Goal: Information Seeking & Learning: Learn about a topic

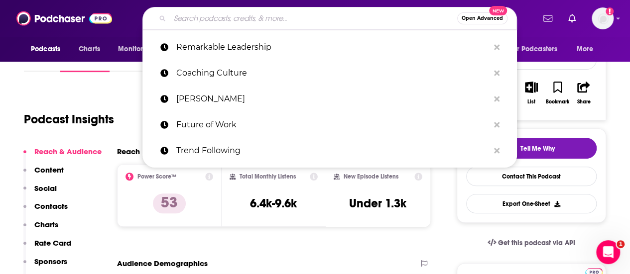
click at [190, 21] on input "Search podcasts, credits, & more..." at bounding box center [313, 18] width 287 height 16
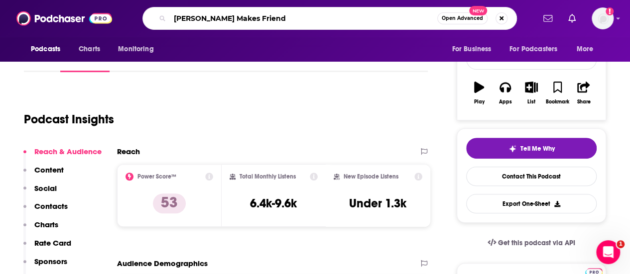
type input "[PERSON_NAME] Makes Friends"
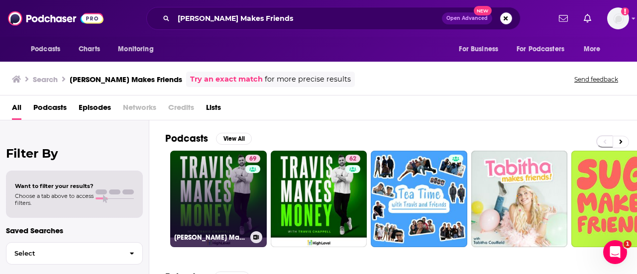
click at [218, 211] on link "69 [PERSON_NAME] Makes Money" at bounding box center [218, 199] width 97 height 97
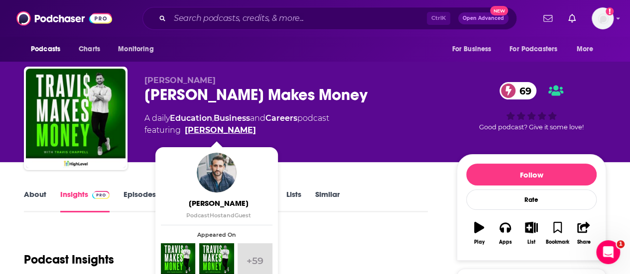
click at [194, 130] on link "[PERSON_NAME]" at bounding box center [220, 130] width 71 height 12
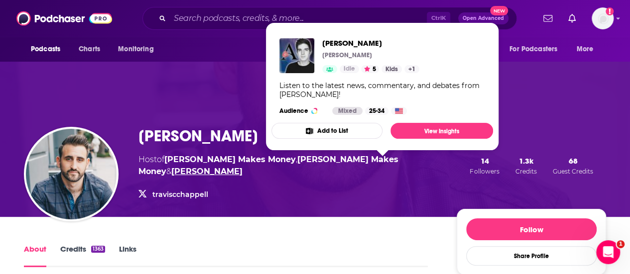
click at [242, 167] on link "[PERSON_NAME]" at bounding box center [206, 171] width 71 height 9
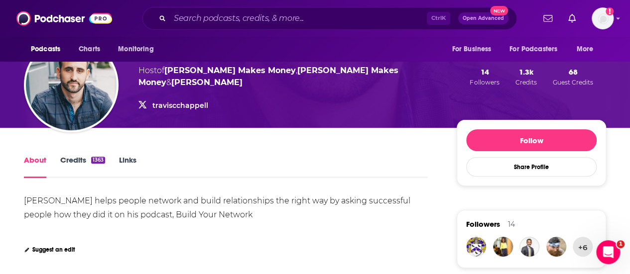
scroll to position [91, 0]
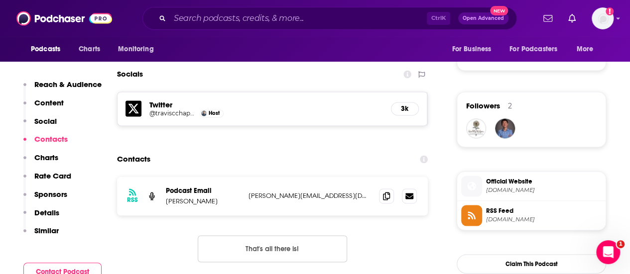
scroll to position [687, 0]
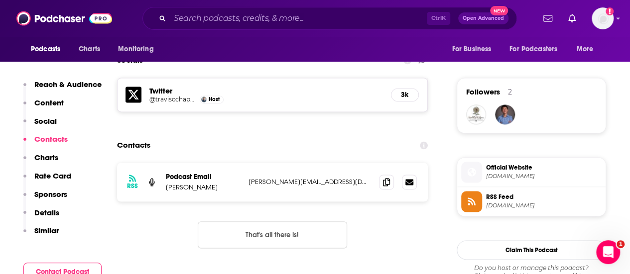
click at [500, 173] on span "[DOMAIN_NAME]" at bounding box center [543, 176] width 115 height 7
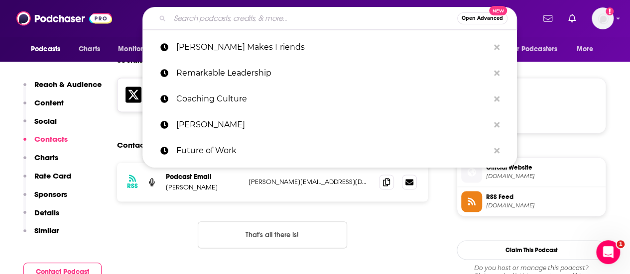
click at [191, 20] on input "Search podcasts, credits, & more..." at bounding box center [313, 18] width 287 height 16
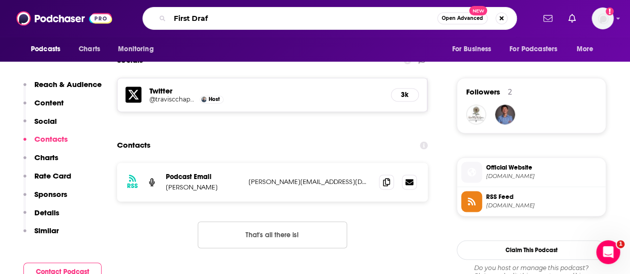
type input "First Draft"
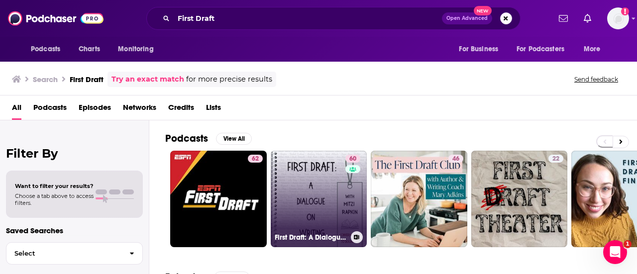
click at [288, 202] on link "60 First Draft: A Dialogue on Writing" at bounding box center [319, 199] width 97 height 97
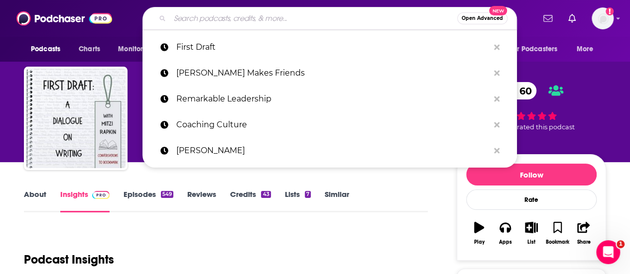
click at [192, 20] on input "Search podcasts, credits, & more..." at bounding box center [313, 18] width 287 height 16
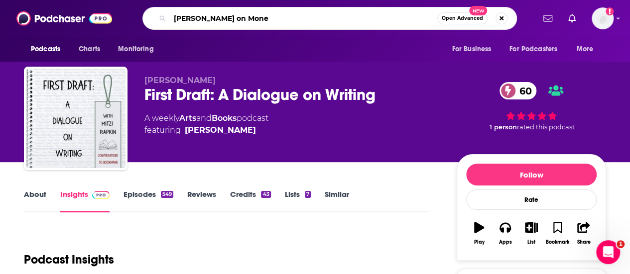
type input "[PERSON_NAME] on Money"
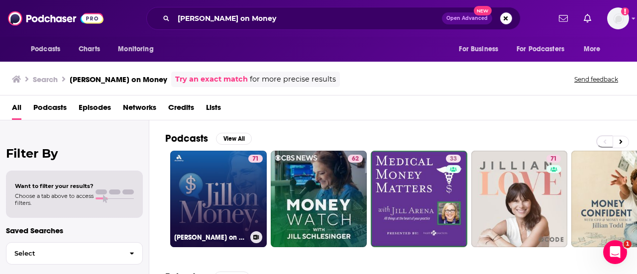
click at [212, 169] on link "71 [PERSON_NAME] on Money with [PERSON_NAME]" at bounding box center [218, 199] width 97 height 97
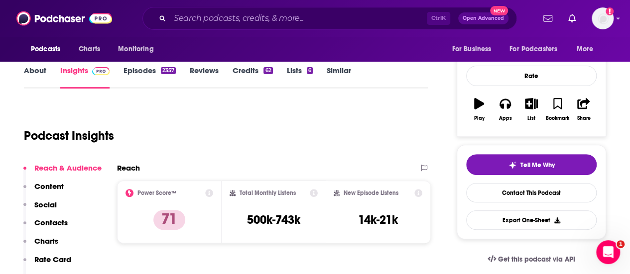
scroll to position [110, 0]
